Goal: Find specific page/section: Find specific page/section

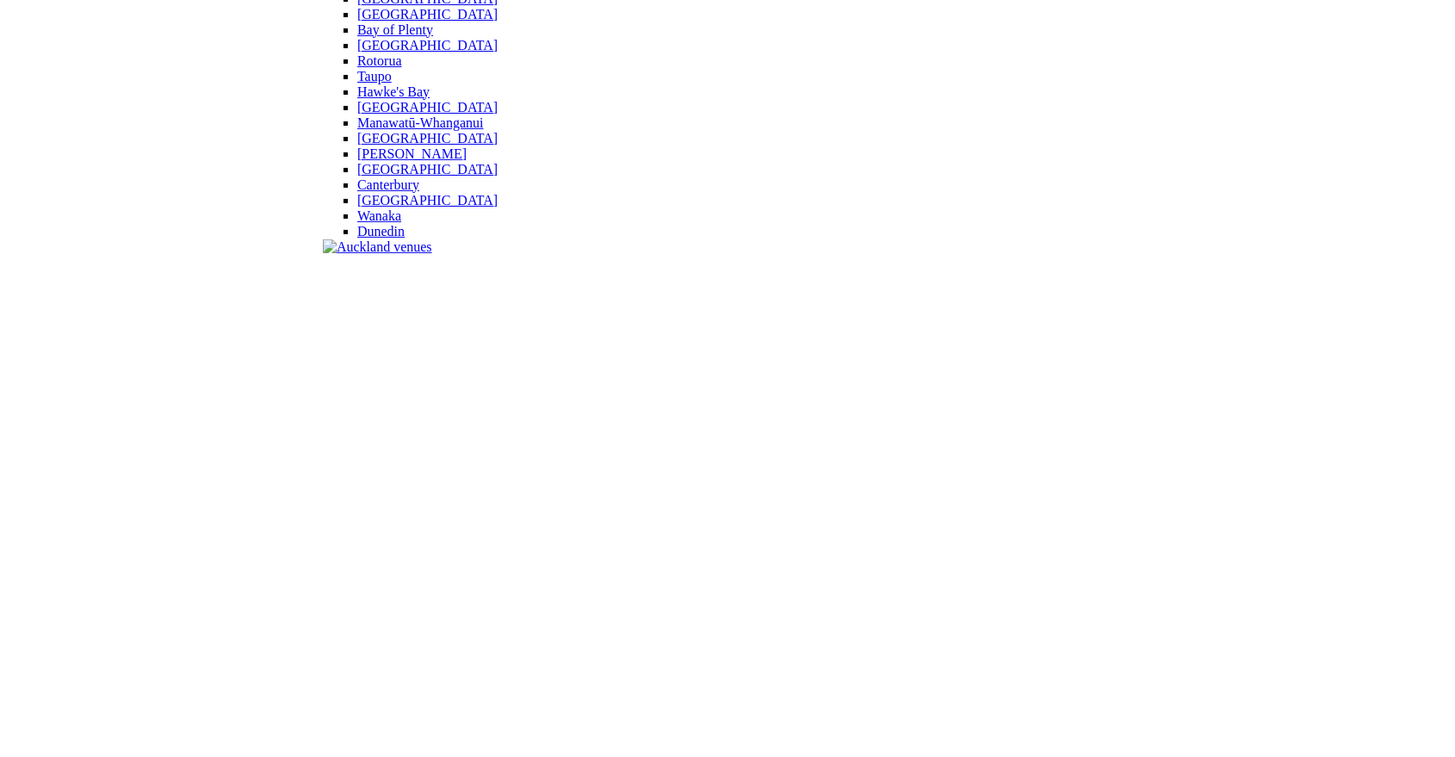
scroll to position [287, 0]
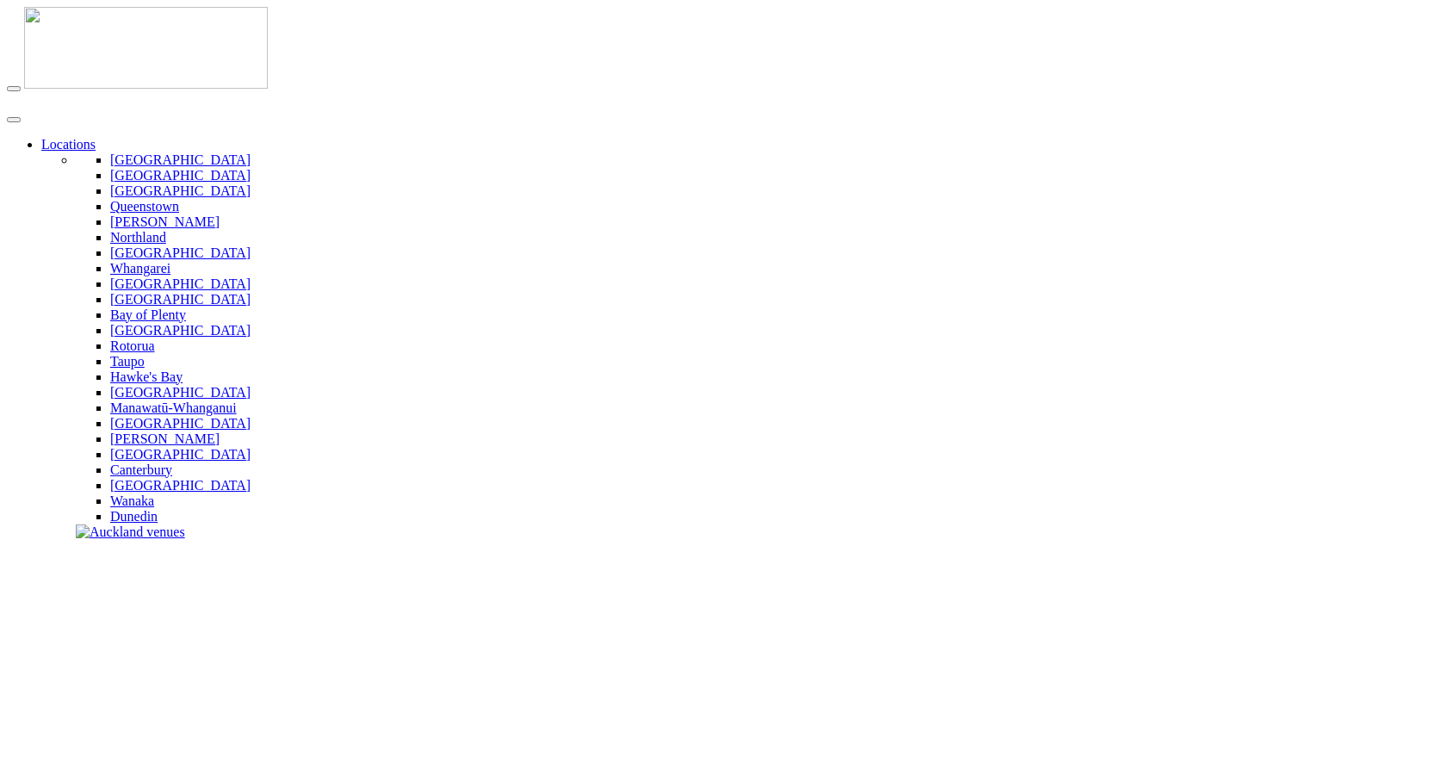
drag, startPoint x: 683, startPoint y: 677, endPoint x: 606, endPoint y: 709, distance: 83.3
